Goal: Find specific page/section: Find specific page/section

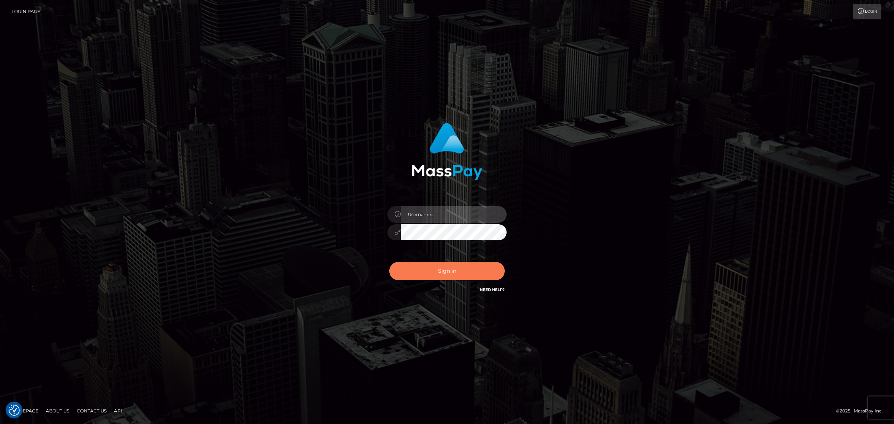
type input "[PERSON_NAME].Xcite"
click at [455, 271] on button "Sign in" at bounding box center [446, 271] width 115 height 18
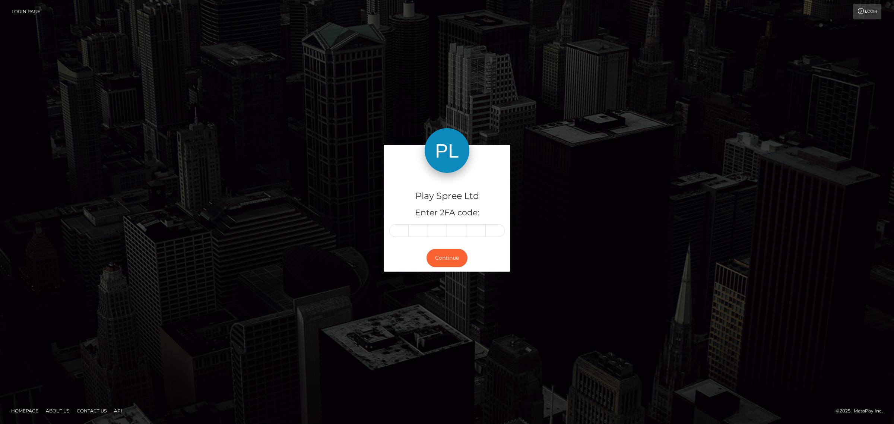
click at [403, 231] on input "text" at bounding box center [398, 230] width 19 height 13
type input "5"
type input "4"
type input "3"
type input "0"
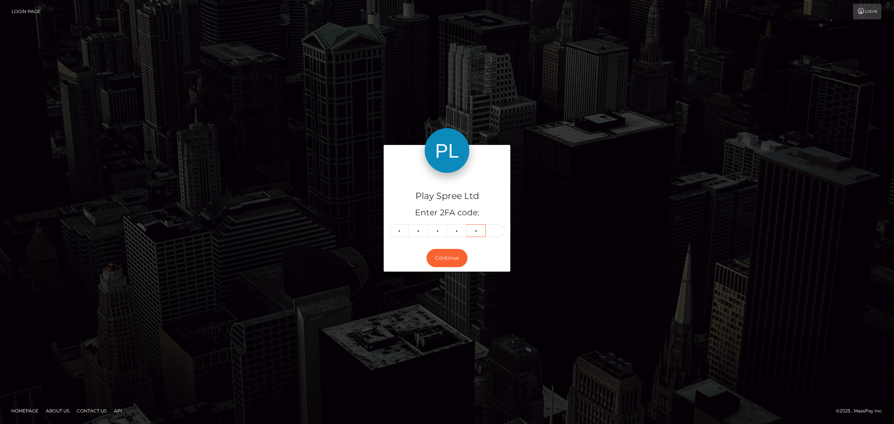
type input "2"
type input "1"
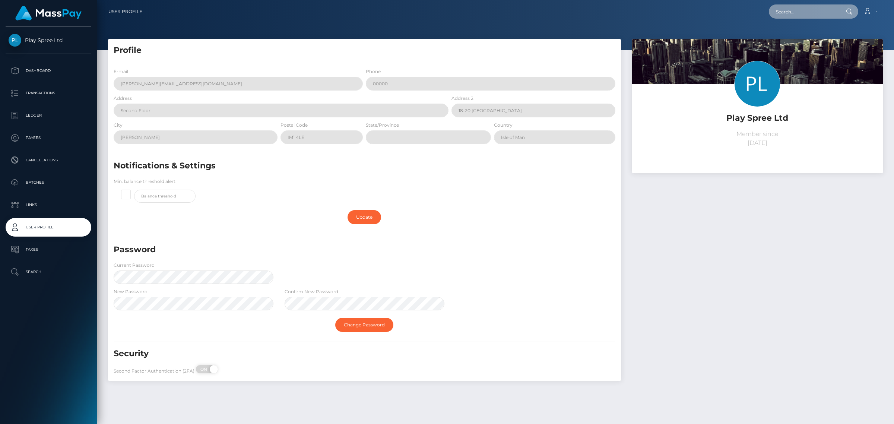
click at [803, 10] on input "text" at bounding box center [804, 11] width 70 height 14
paste input "318295"
type input "318295"
click at [800, 38] on link "ANGEL MACIAS" at bounding box center [799, 39] width 60 height 14
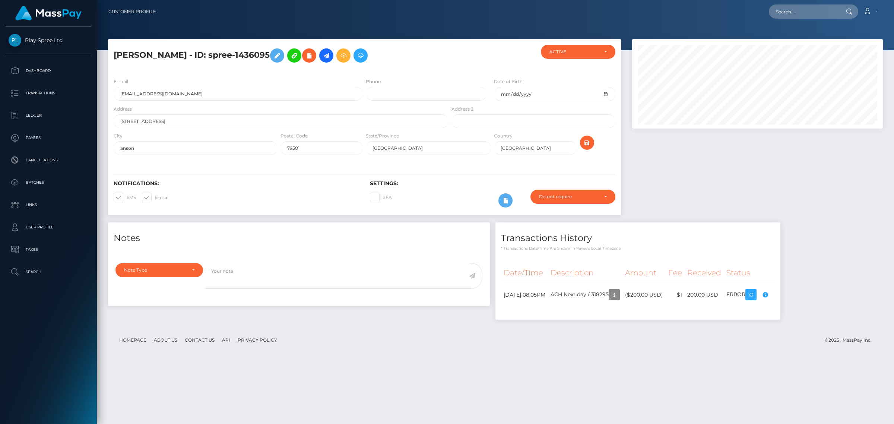
scroll to position [372343, 372182]
click at [839, 293] on div "Notes Note Type Compliance Clear Compliance General Note Type" at bounding box center [495, 274] width 786 height 105
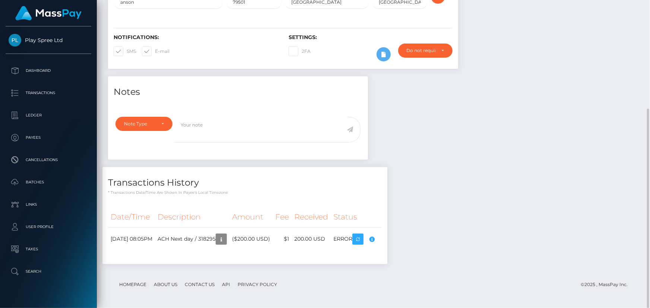
scroll to position [89, 169]
click at [473, 238] on div "Notes Note Type Compliance Clear Compliance General Note Type" at bounding box center [373, 174] width 542 height 196
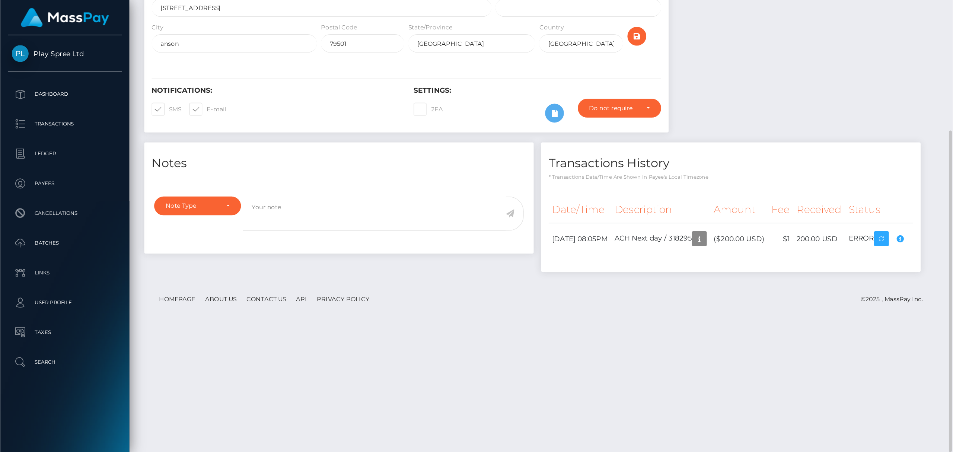
scroll to position [0, 0]
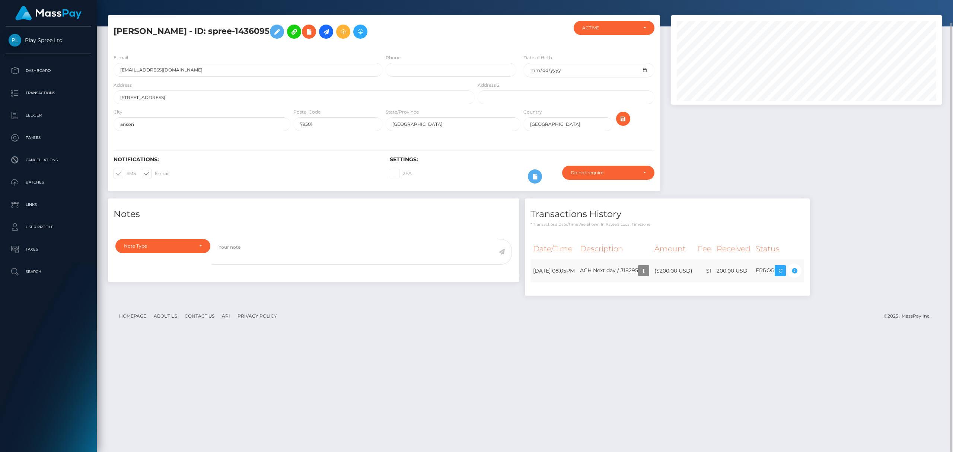
click at [604, 274] on td "ACH Next day / 318295" at bounding box center [615, 270] width 74 height 23
click at [648, 272] on icon "button" at bounding box center [643, 270] width 9 height 9
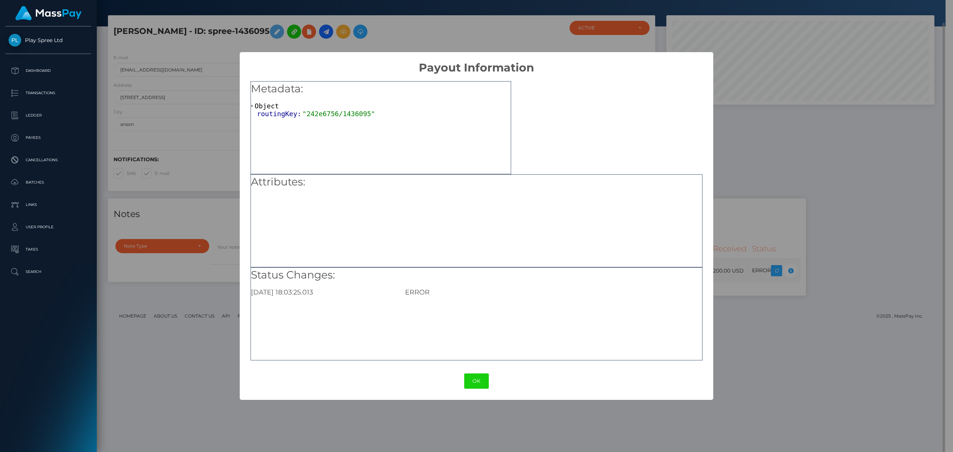
scroll to position [372343, 372165]
click at [481, 383] on button "OK" at bounding box center [476, 381] width 25 height 15
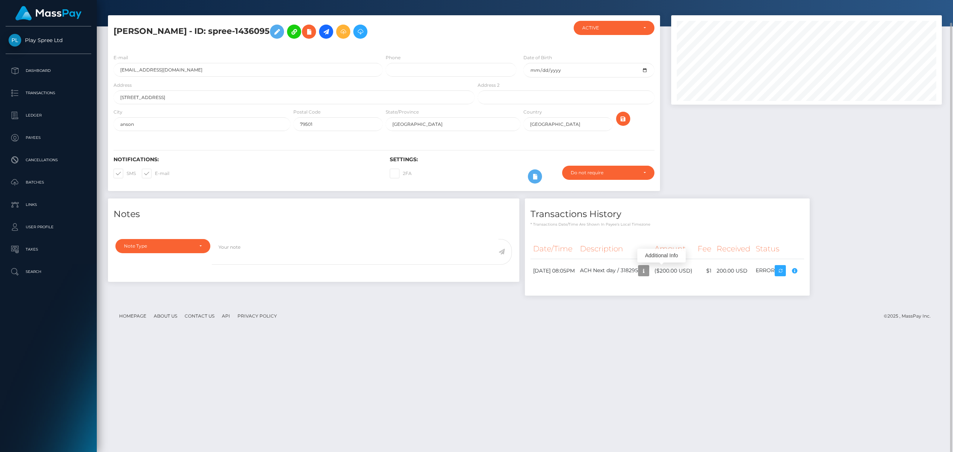
scroll to position [0, 0]
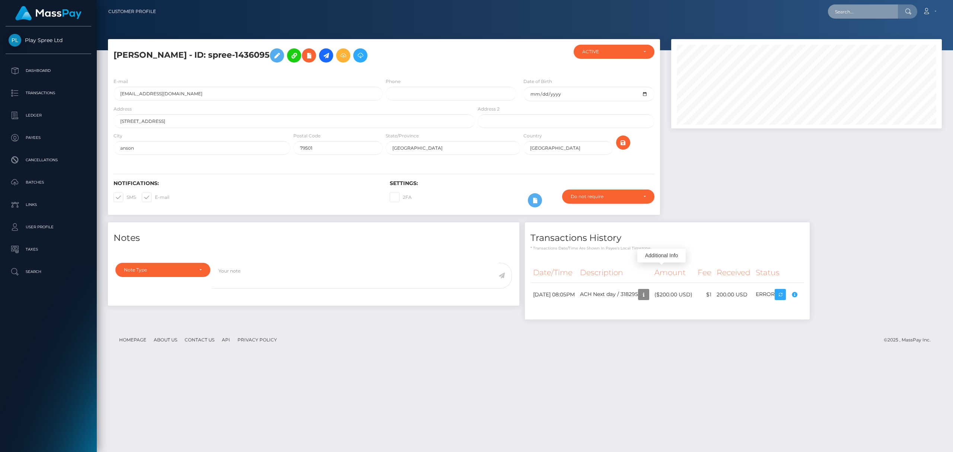
click at [875, 9] on input "text" at bounding box center [863, 11] width 70 height 14
paste input "318940"
type input "318940"
click at [883, 40] on link "CHRISTINA ALEXSANDRA HEINEMAN" at bounding box center [858, 39] width 60 height 14
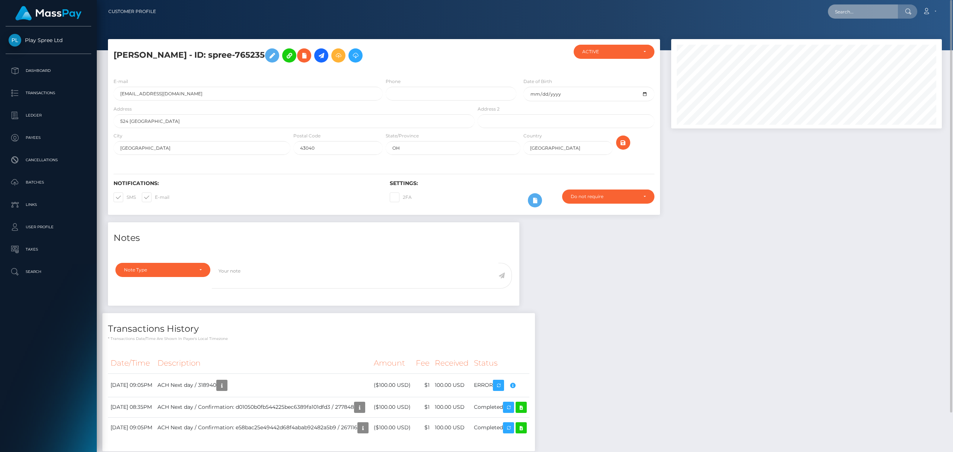
click at [861, 14] on input "text" at bounding box center [863, 11] width 70 height 14
paste input "319308"
type input "319308"
click at [866, 36] on link "Summer Jane Watson" at bounding box center [867, 39] width 78 height 14
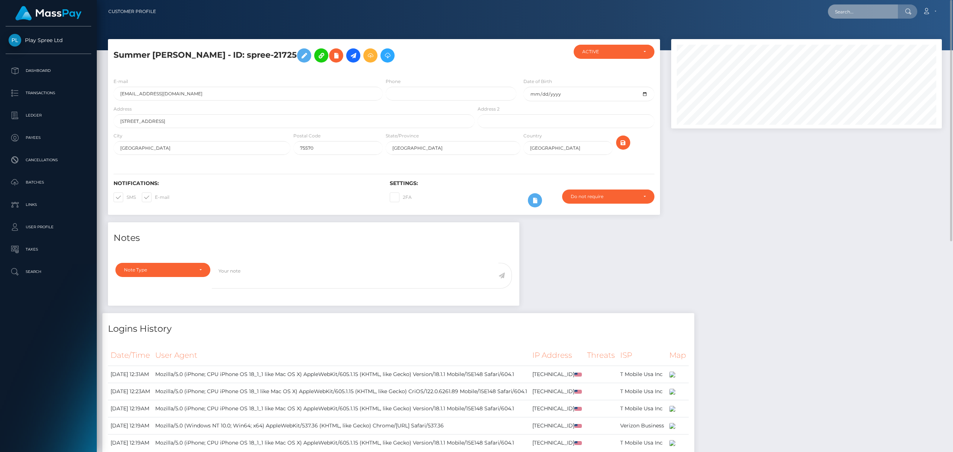
click at [865, 8] on input "text" at bounding box center [863, 11] width 70 height 14
paste input "320716"
type input "320716"
click at [875, 41] on link "TANNER PATRICK FLAHERTY" at bounding box center [876, 39] width 97 height 14
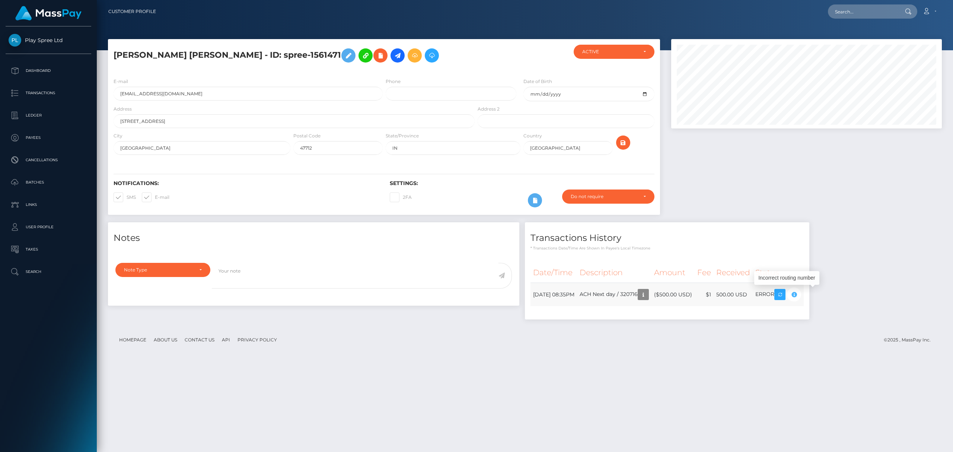
scroll to position [89, 270]
click at [857, 18] on input "text" at bounding box center [863, 11] width 70 height 14
paste input "324240"
click at [872, 13] on input "324240" at bounding box center [863, 11] width 70 height 14
click at [871, 12] on input "324240" at bounding box center [863, 11] width 70 height 14
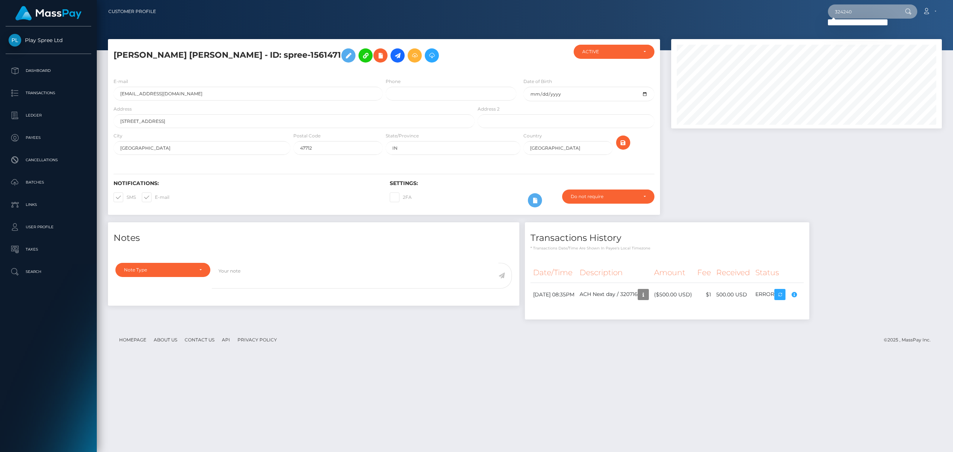
click at [871, 12] on input "324240" at bounding box center [863, 11] width 70 height 14
paste input "1103551"
type input "1103551"
